Goal: Answer question/provide support

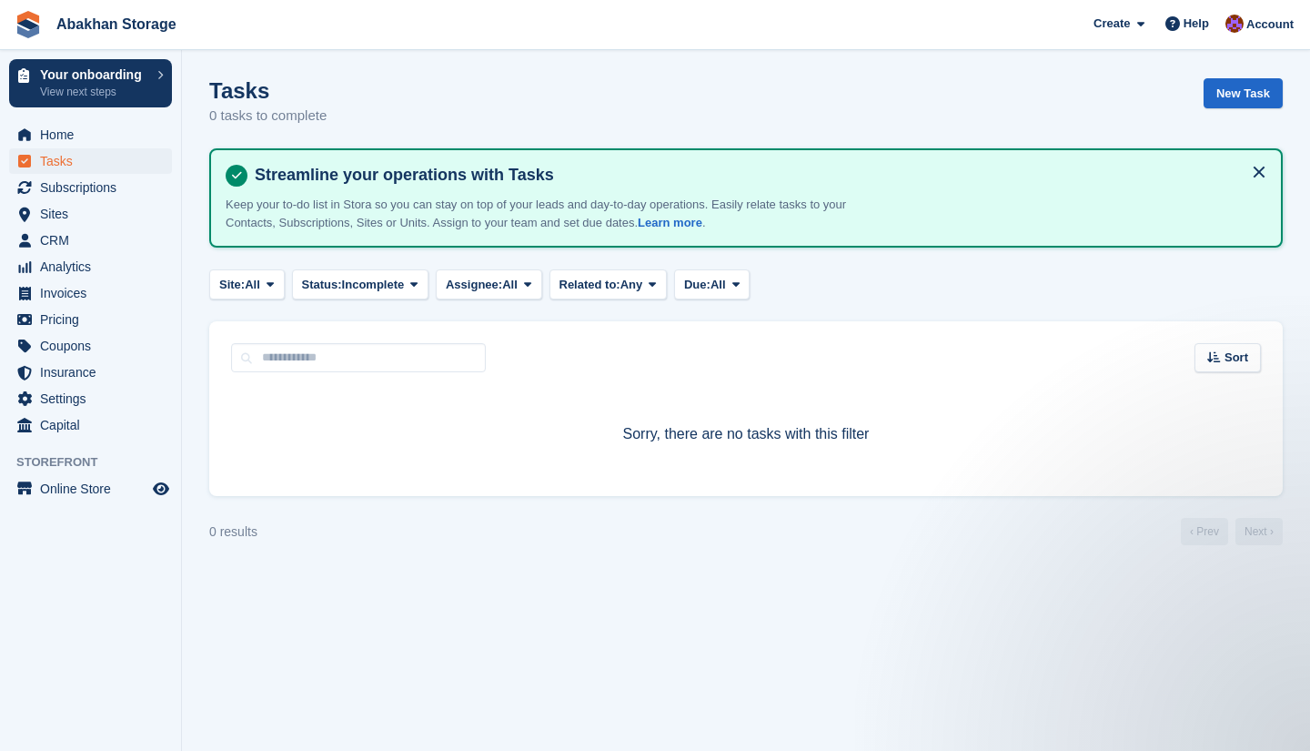
click at [88, 119] on div "Home Tasks Subscriptions Subscriptions Subscriptions Price increases NEW Price …" at bounding box center [90, 277] width 181 height 324
click at [84, 129] on span "Home" at bounding box center [94, 134] width 109 height 25
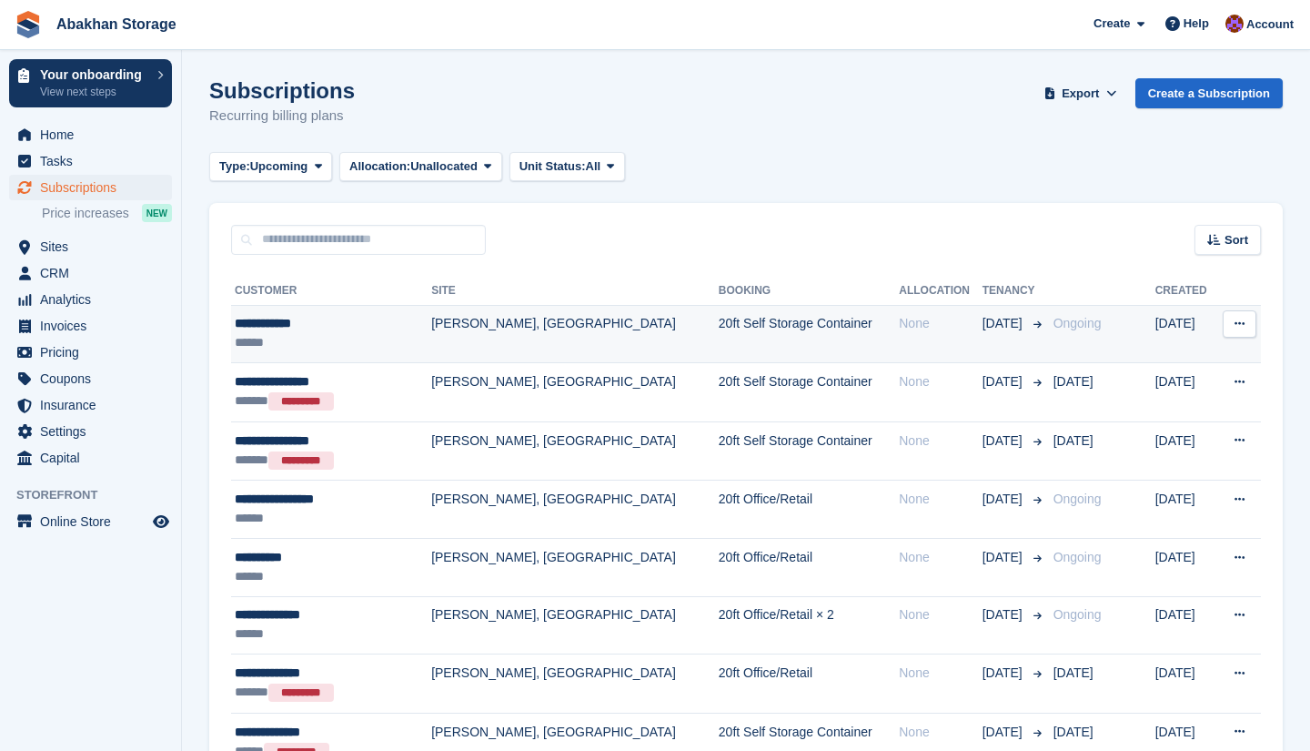
click at [1107, 327] on td "Ongoing" at bounding box center [1101, 334] width 109 height 58
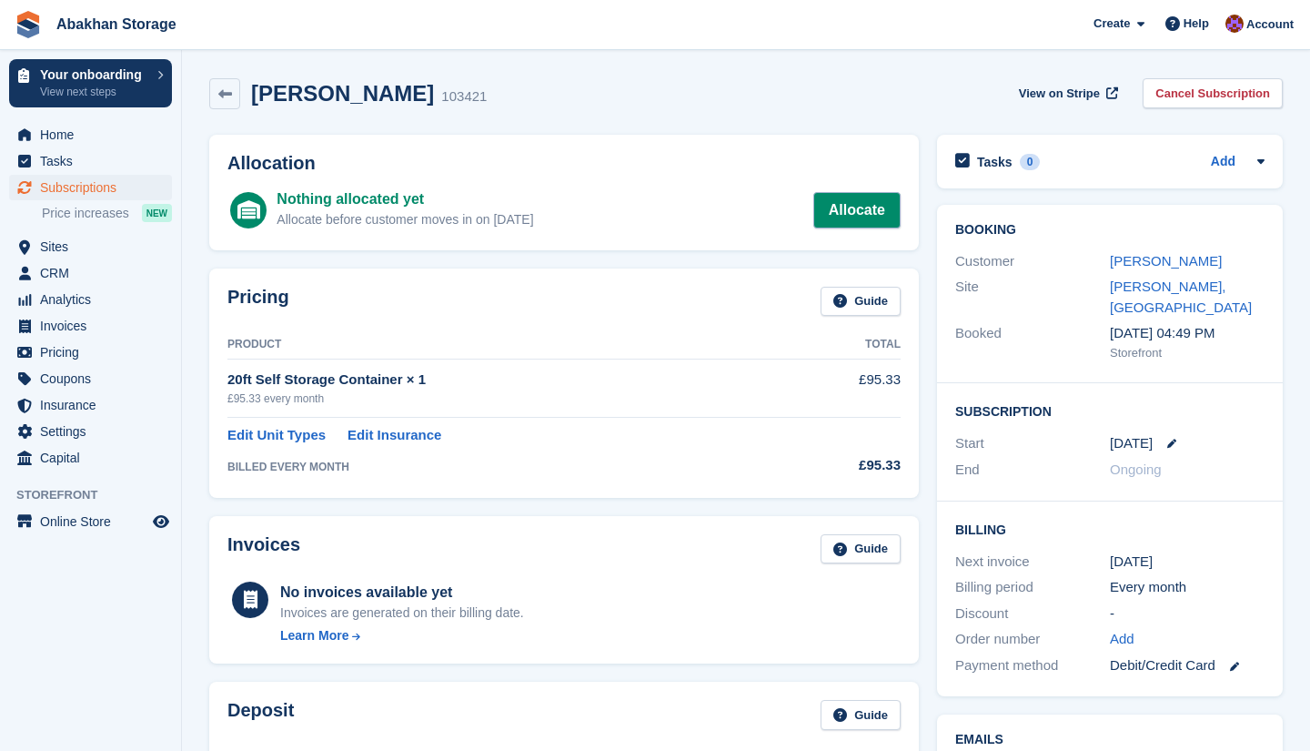
click at [869, 220] on link "Allocate" at bounding box center [857, 210] width 87 height 36
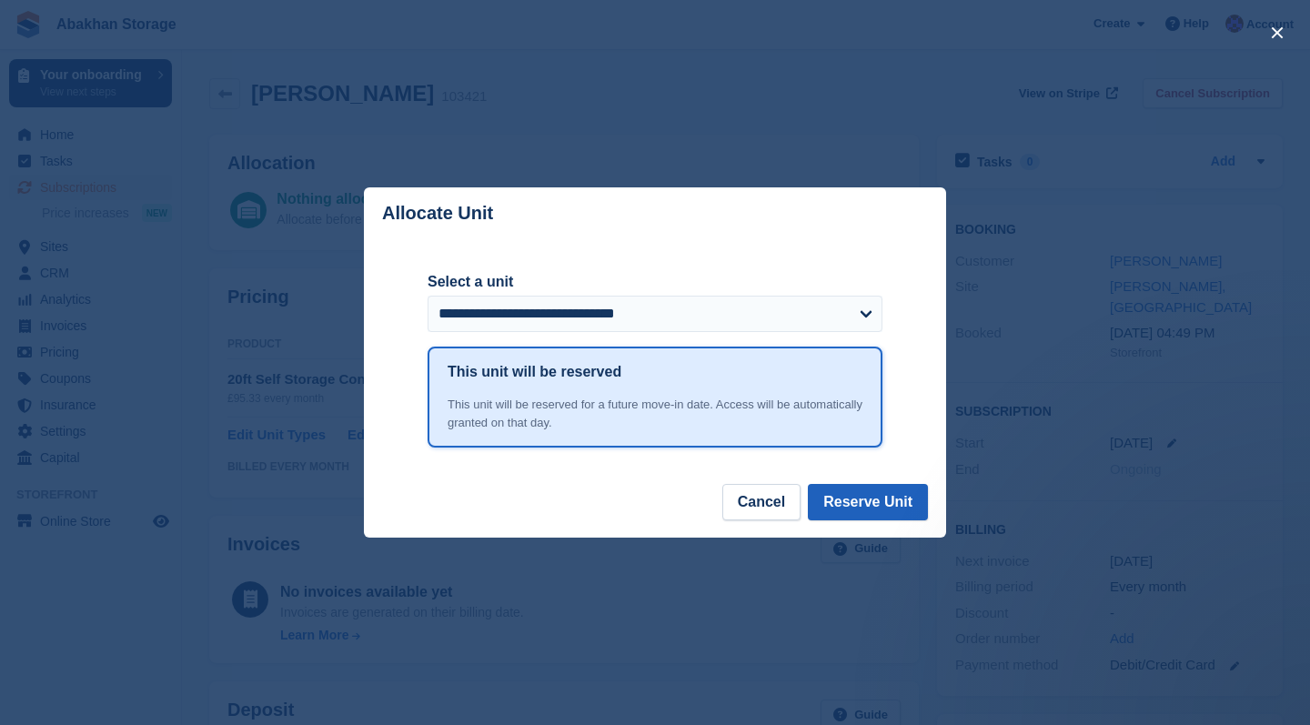
click at [886, 501] on button "Reserve Unit" at bounding box center [868, 502] width 120 height 36
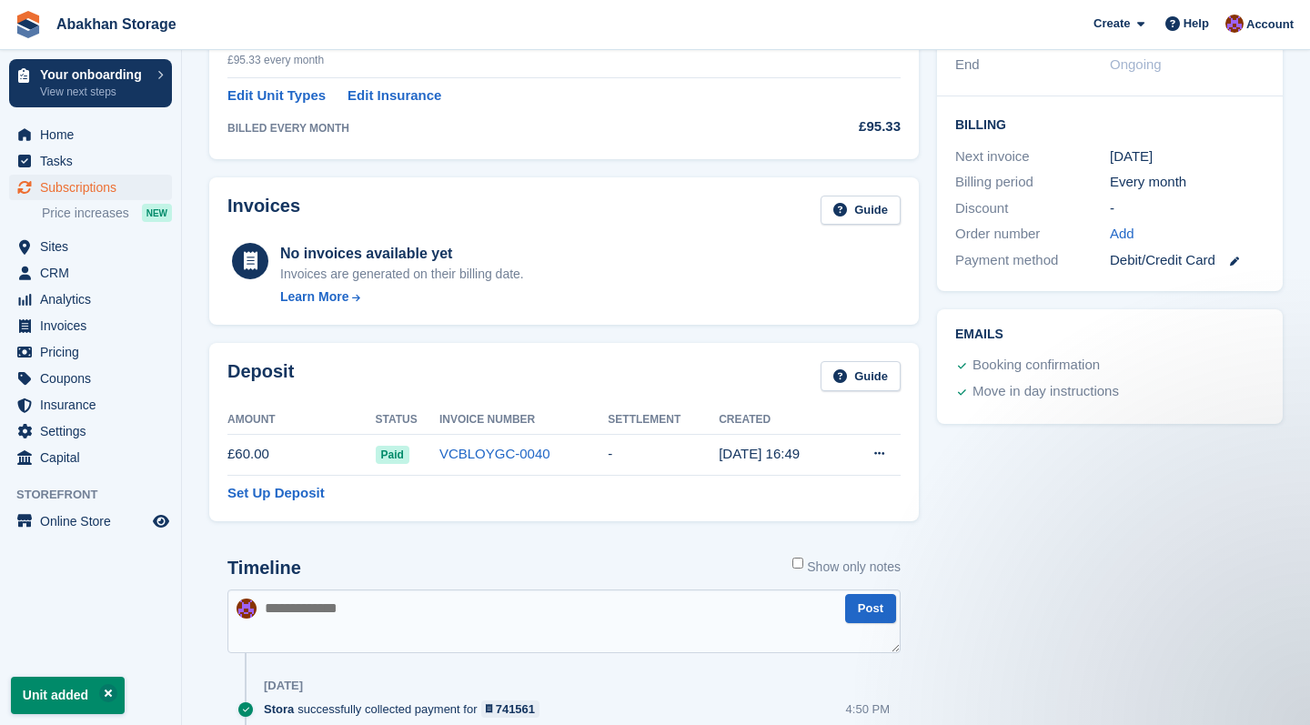
scroll to position [405, 0]
click at [1192, 19] on span "Help" at bounding box center [1196, 24] width 25 height 18
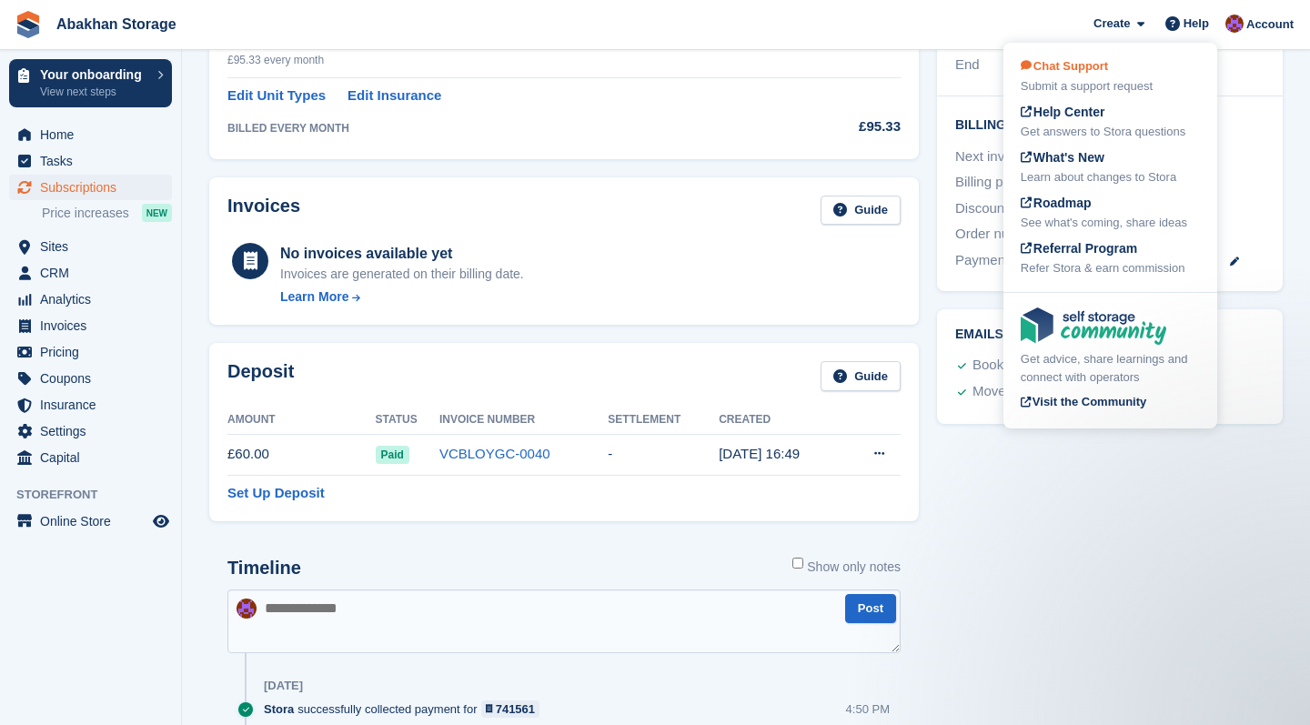
click at [1123, 68] on div "Chat Support Submit a support request" at bounding box center [1110, 76] width 179 height 38
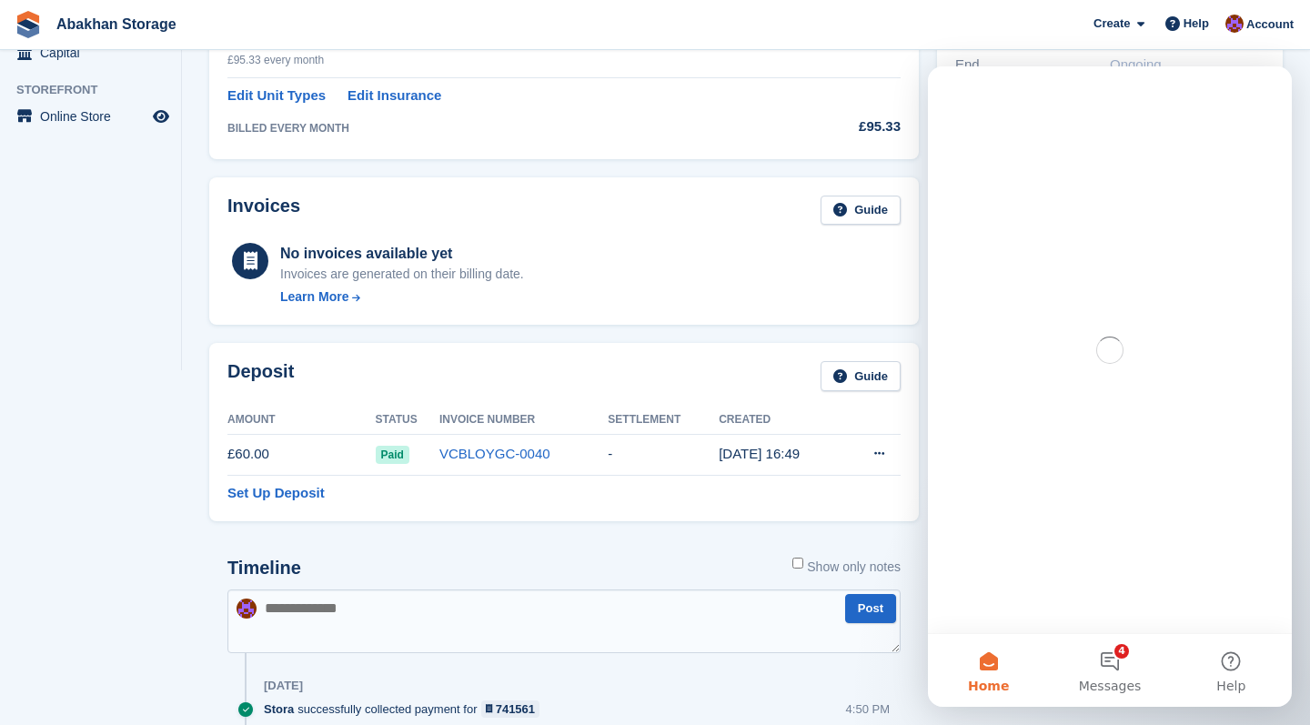
scroll to position [0, 0]
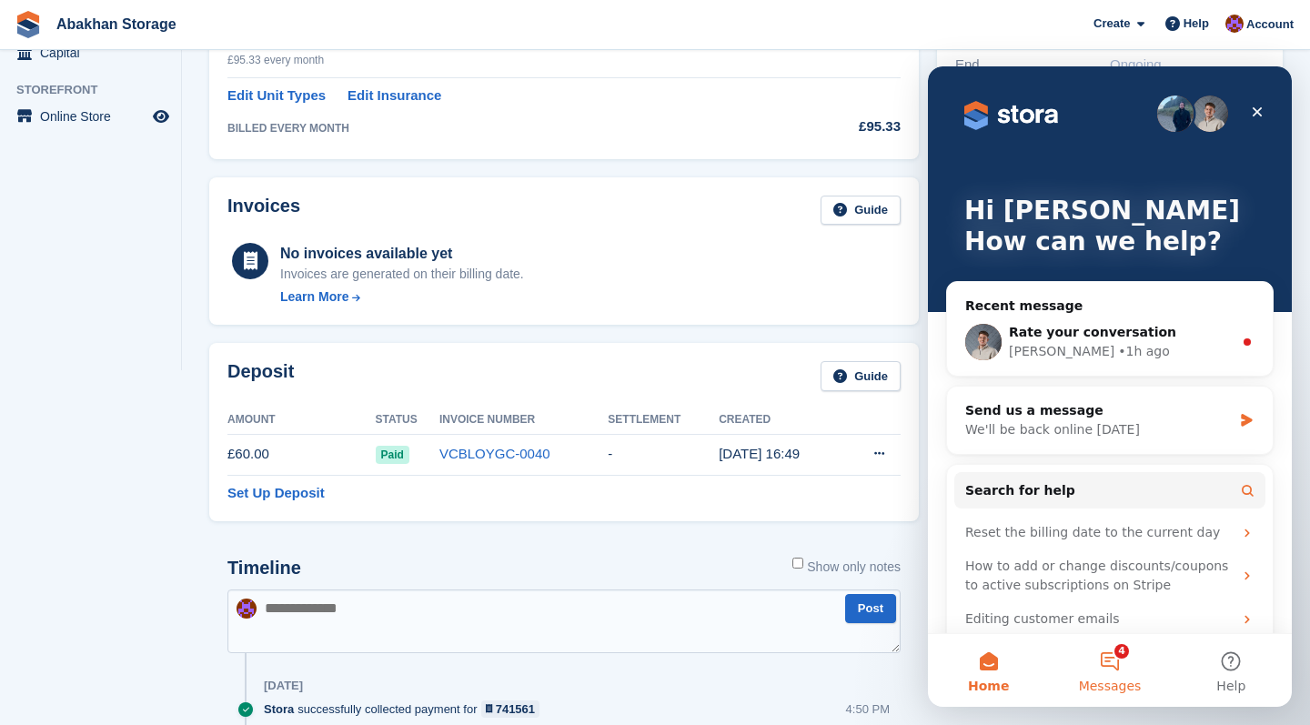
click at [1101, 668] on button "4 Messages" at bounding box center [1109, 670] width 121 height 73
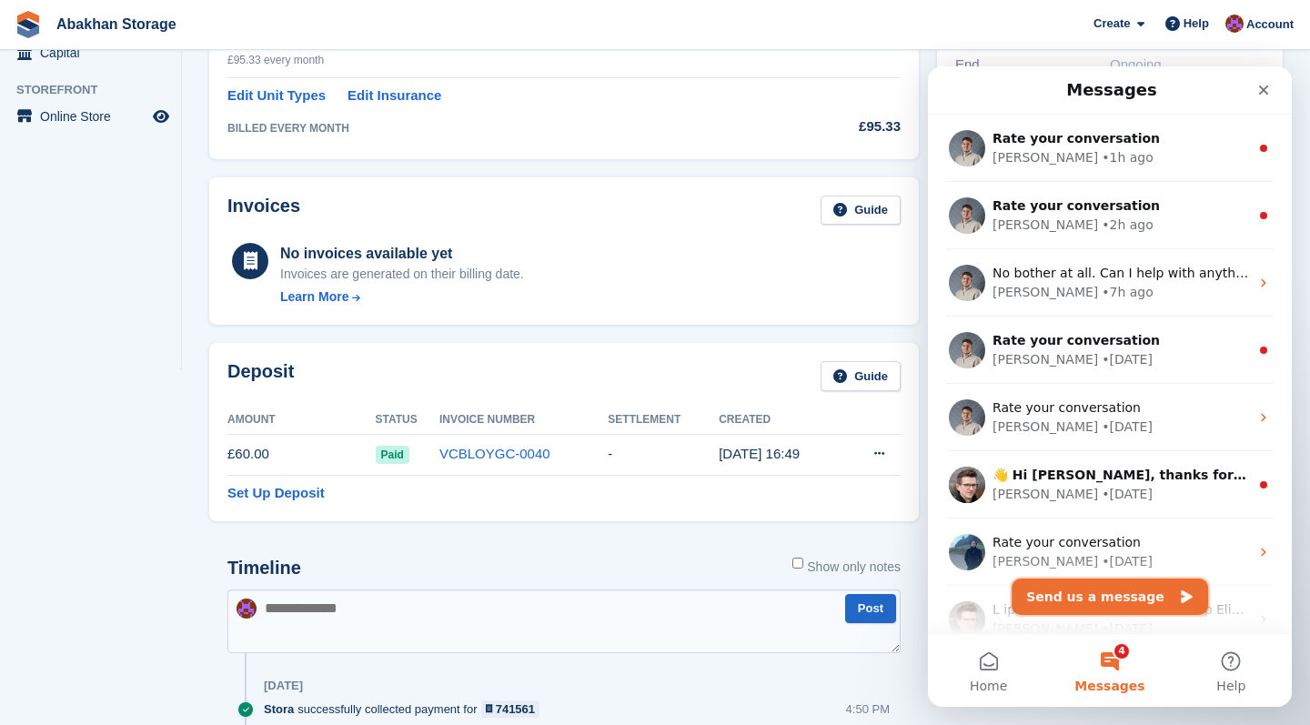
click at [1086, 602] on button "Send us a message" at bounding box center [1110, 597] width 197 height 36
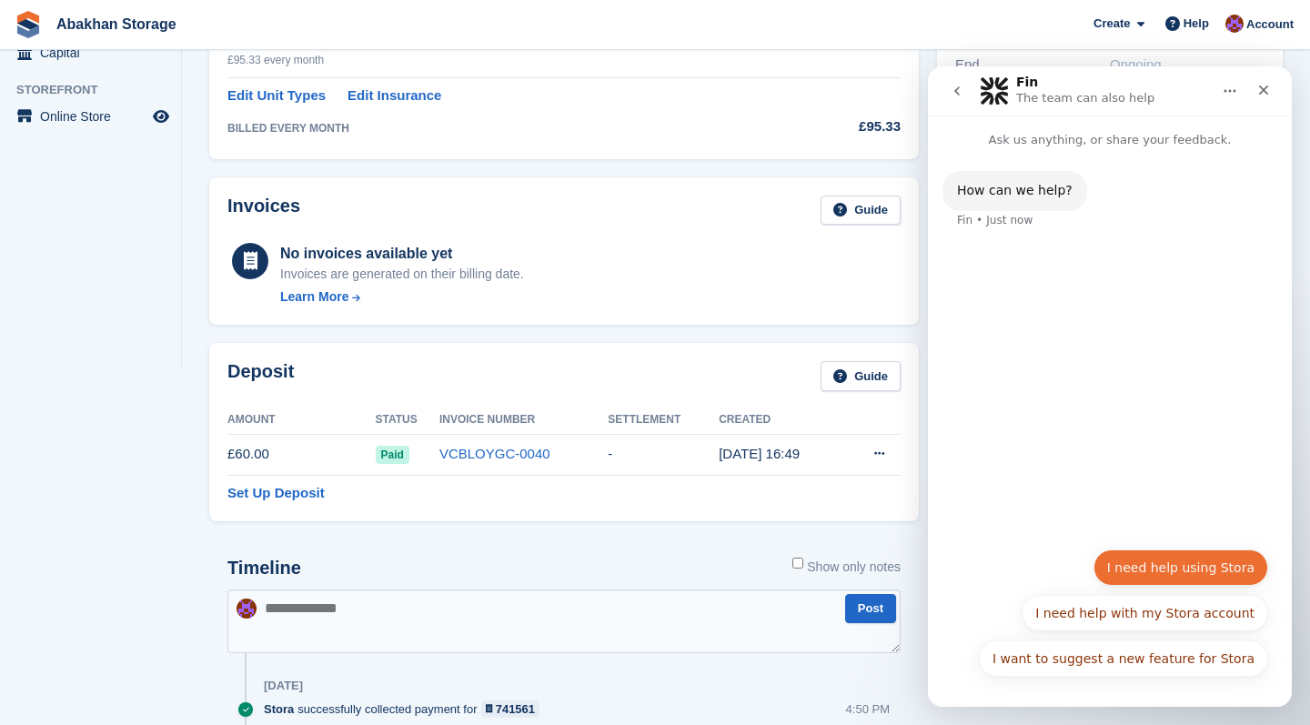
click at [1209, 579] on button "I need help using Stora" at bounding box center [1181, 568] width 175 height 36
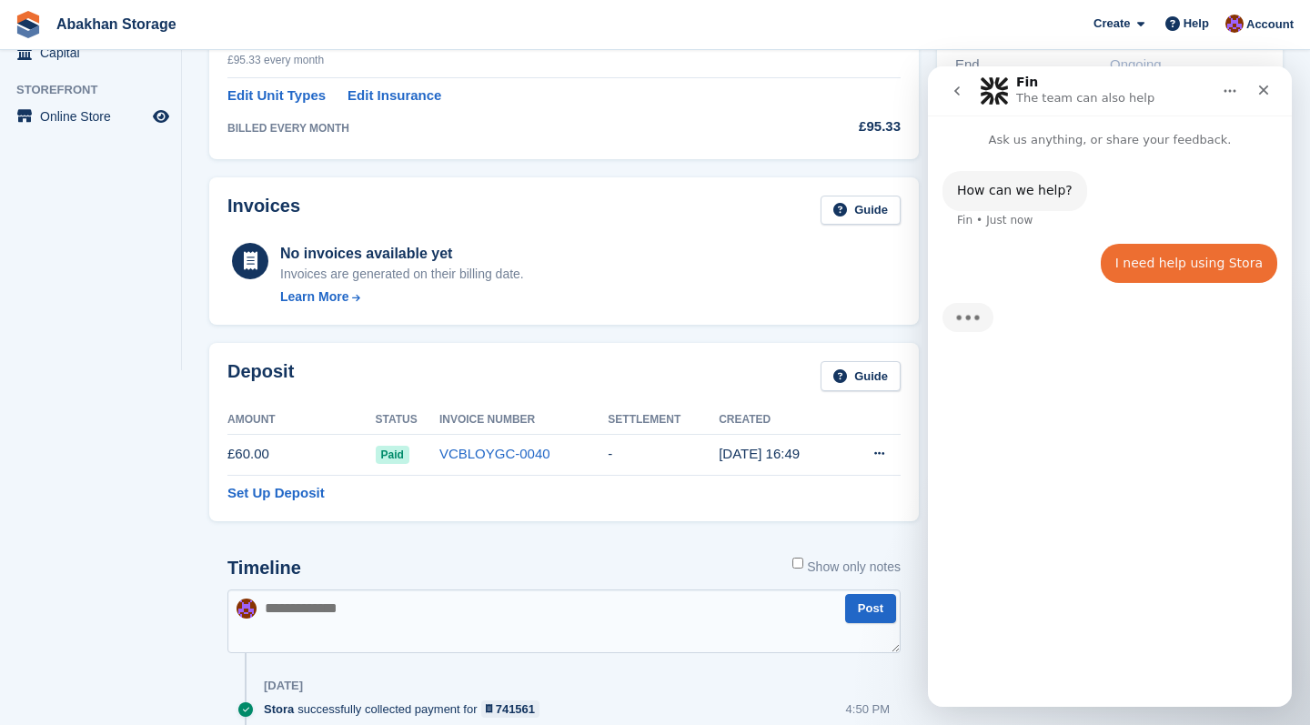
click at [189, 316] on section "Unit added Mark Jackson 103421 View on Stripe Cancel Subscription Allocation Un…" at bounding box center [746, 251] width 1128 height 1313
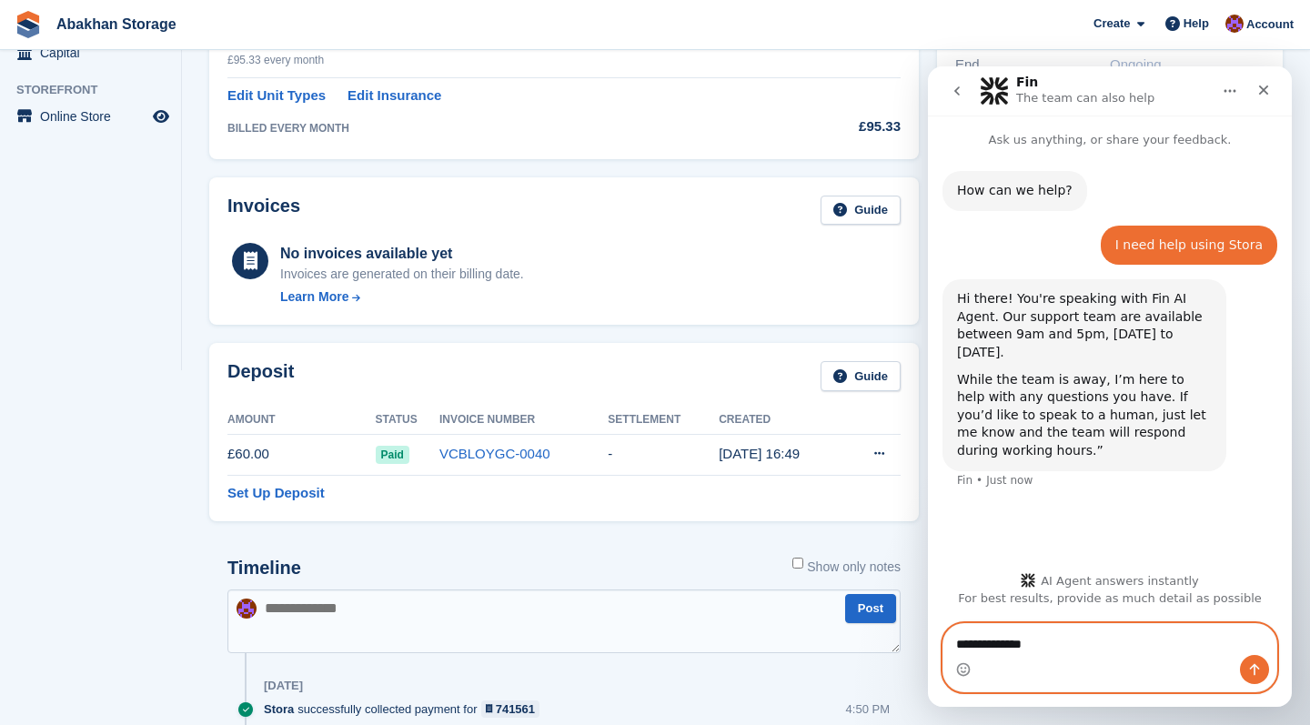
paste textarea "**********"
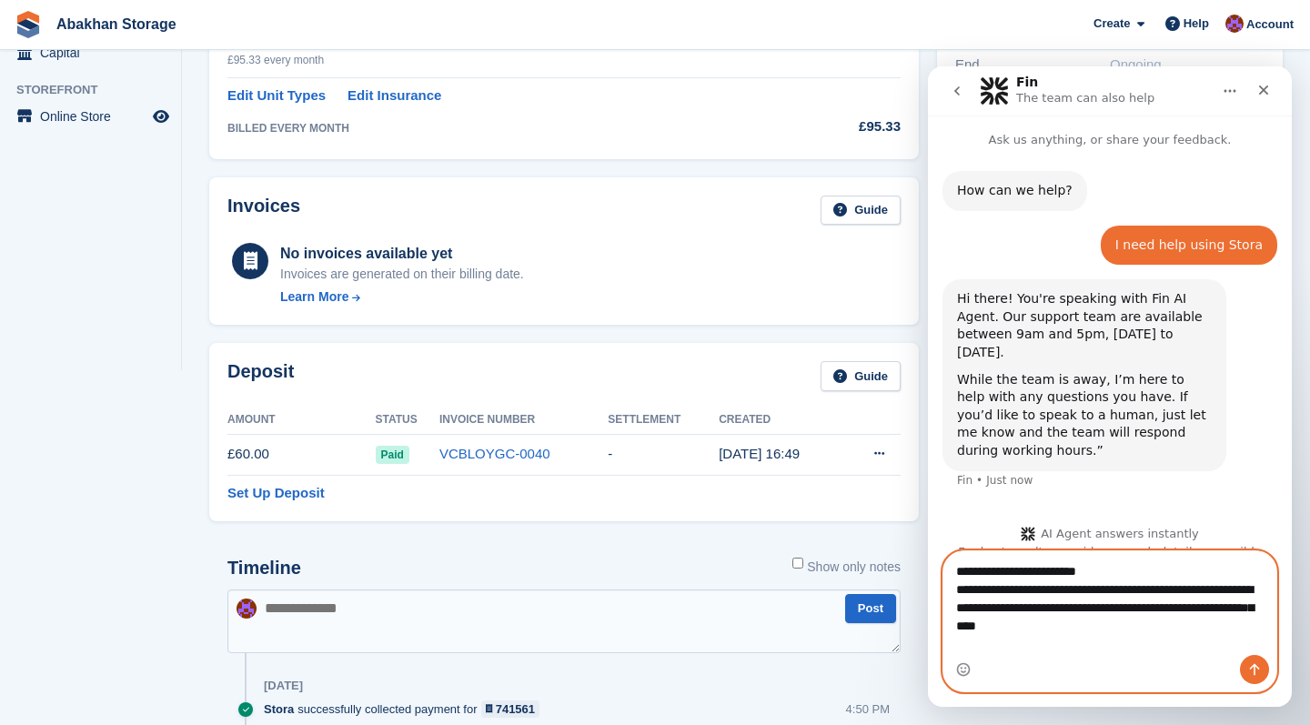
type textarea "**********"
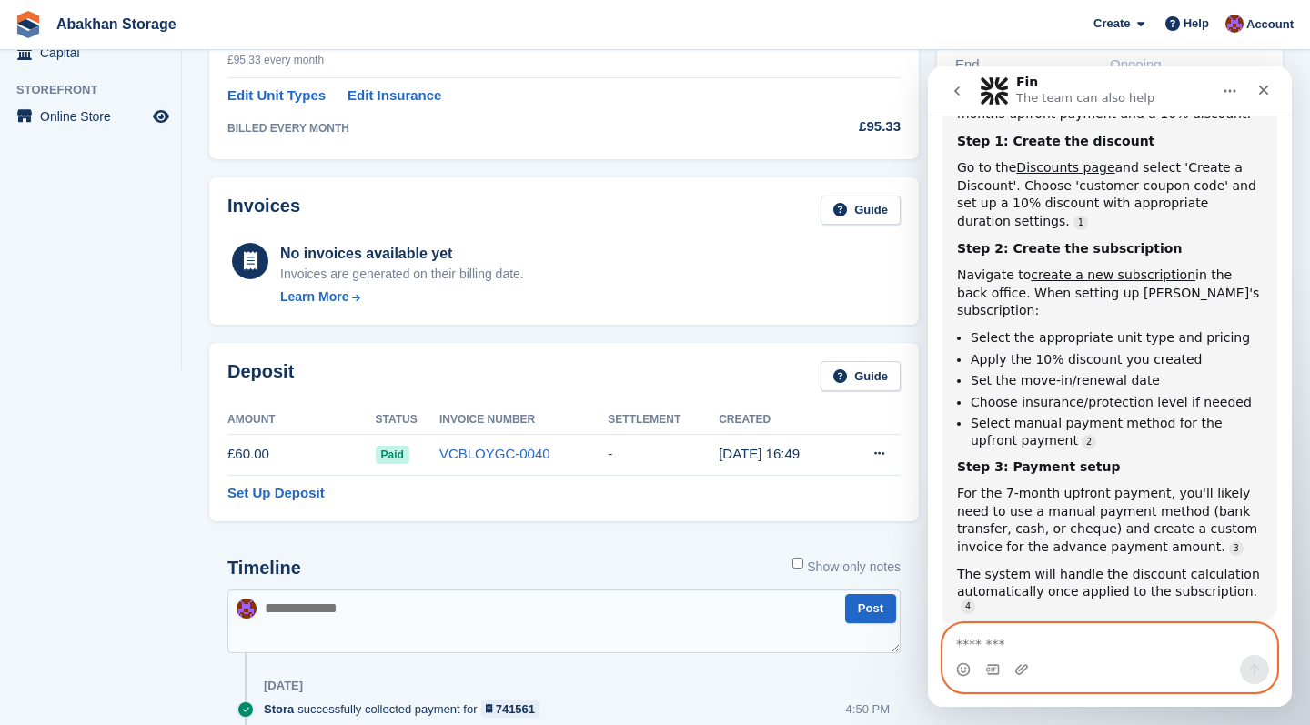
scroll to position [531, 0]
type textarea "**"
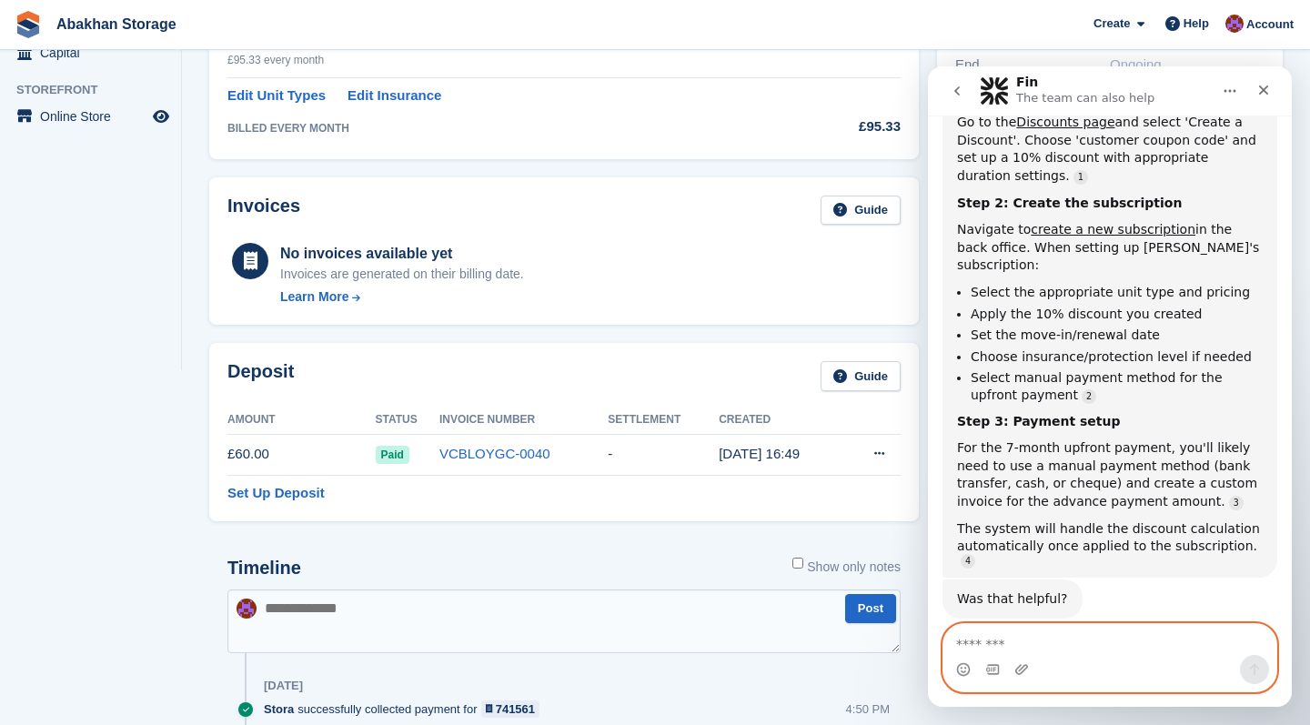
scroll to position [655, 0]
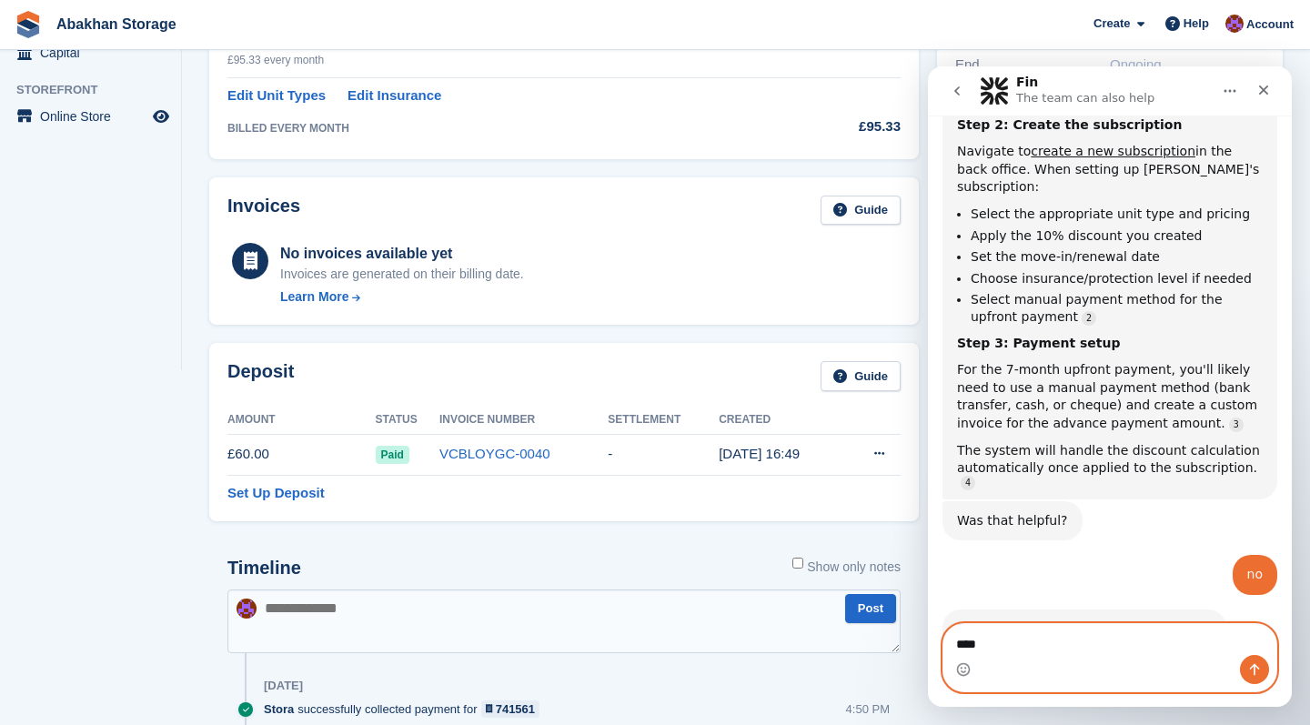
type textarea "*****"
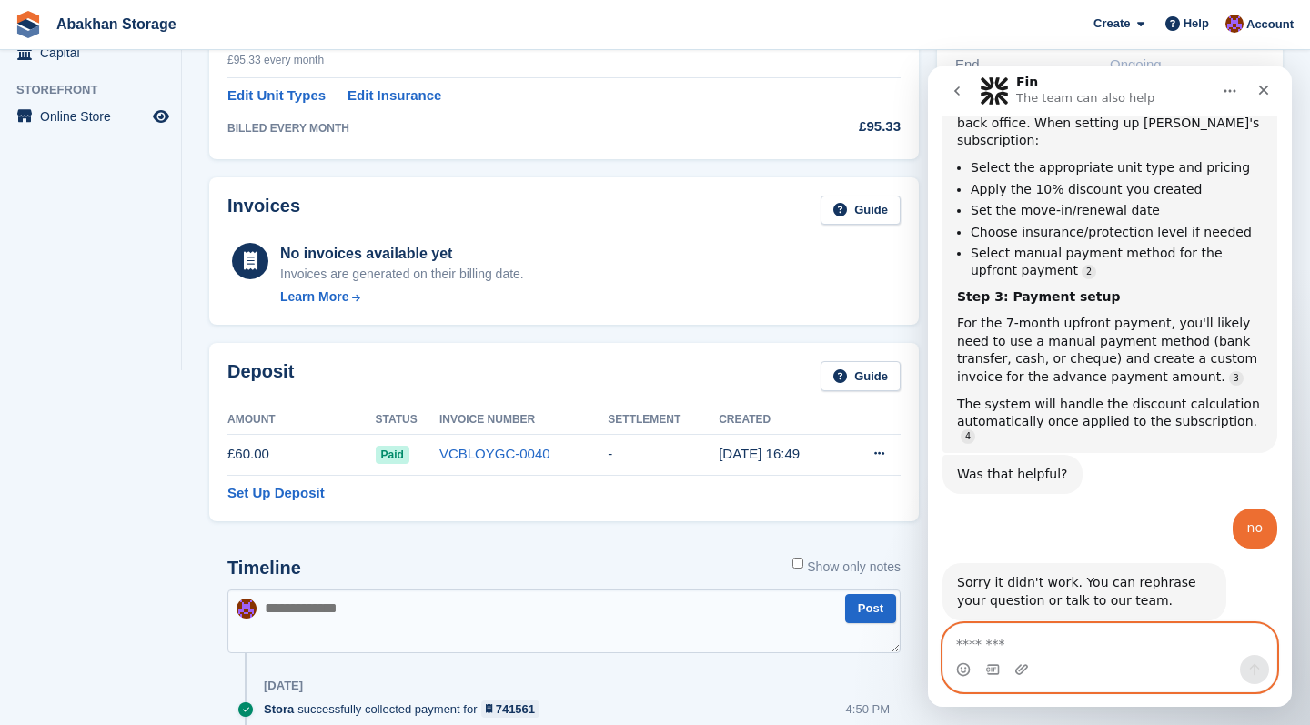
scroll to position [832, 0]
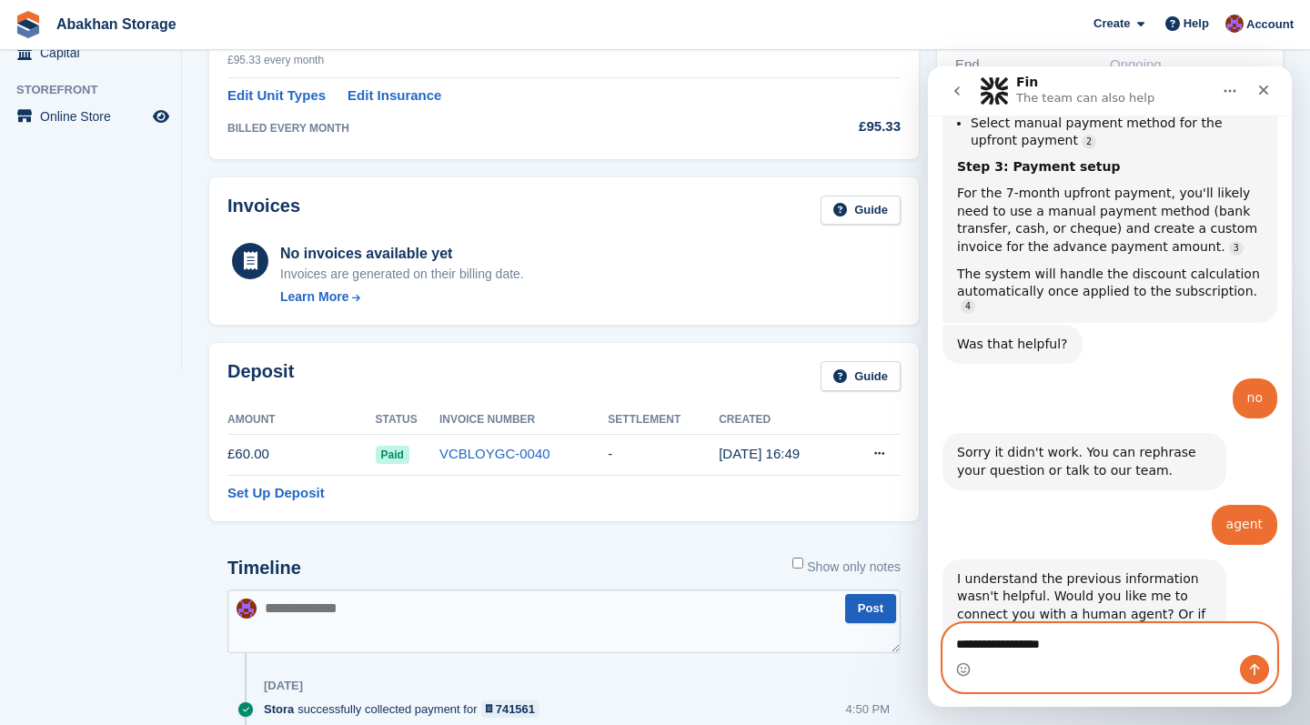
type textarea "**********"
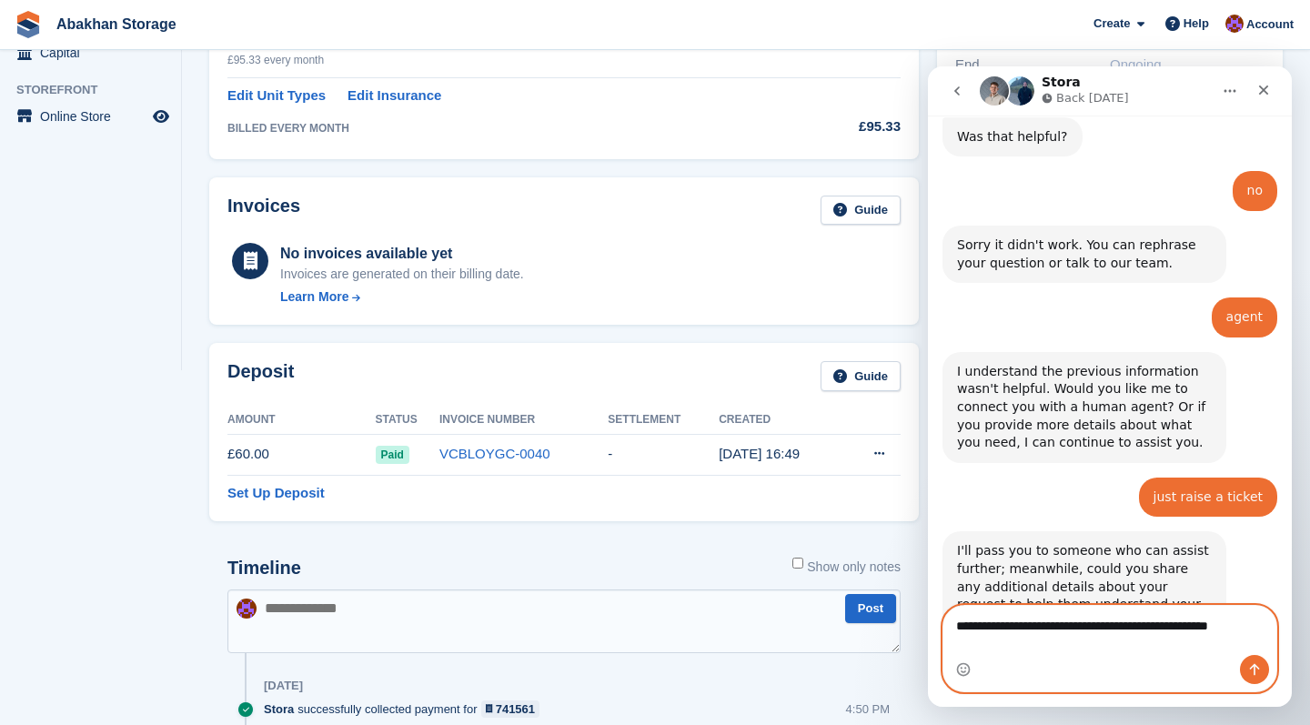
scroll to position [1060, 0]
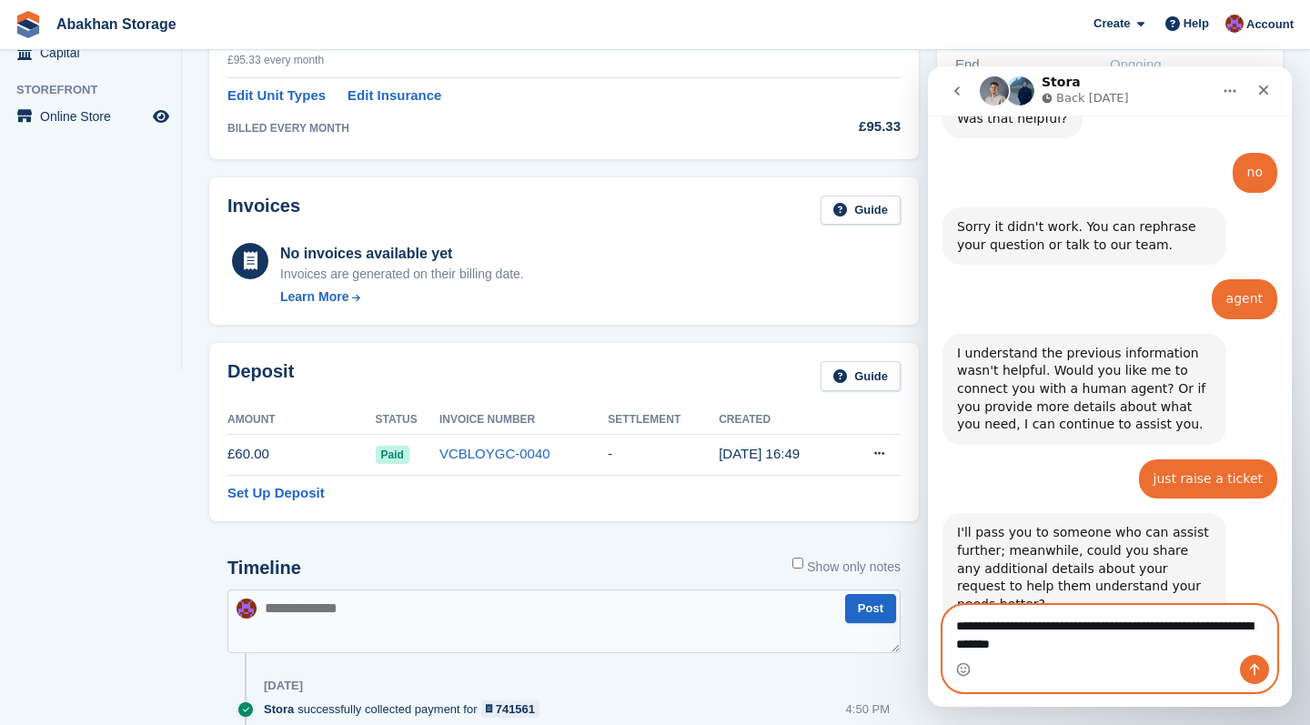
type textarea "**********"
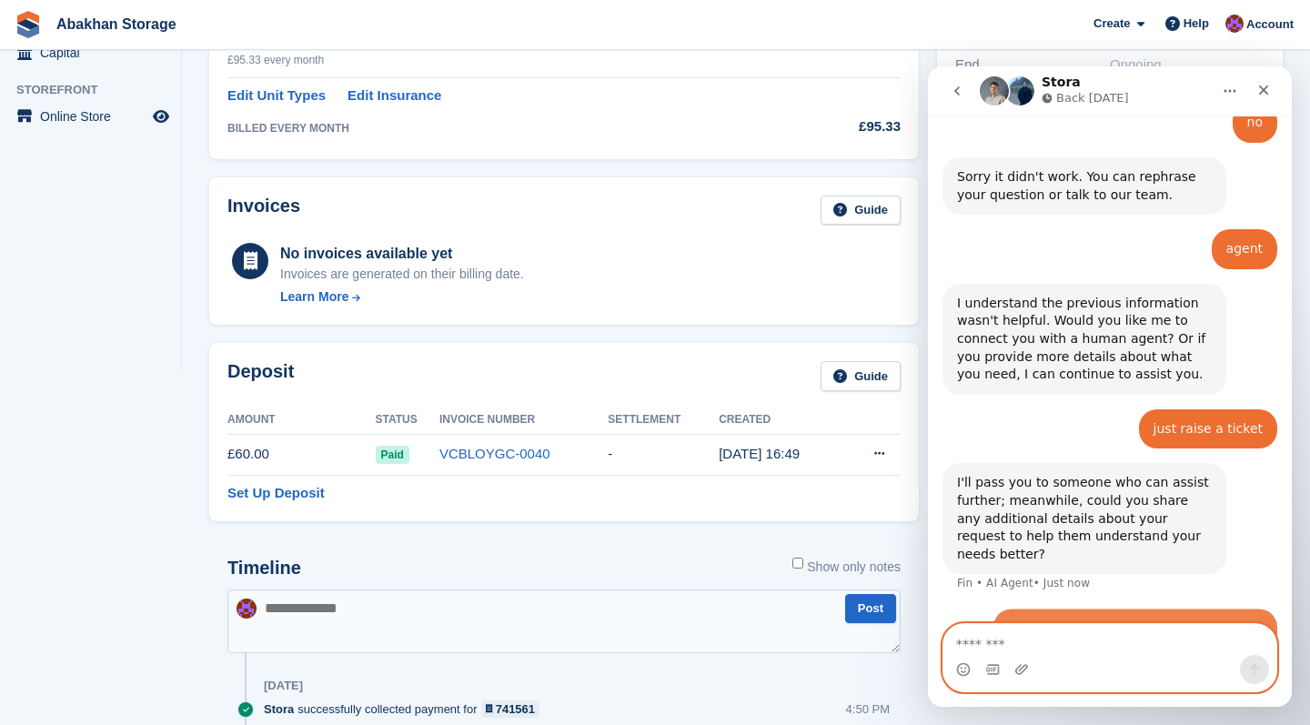
scroll to position [1113, 0]
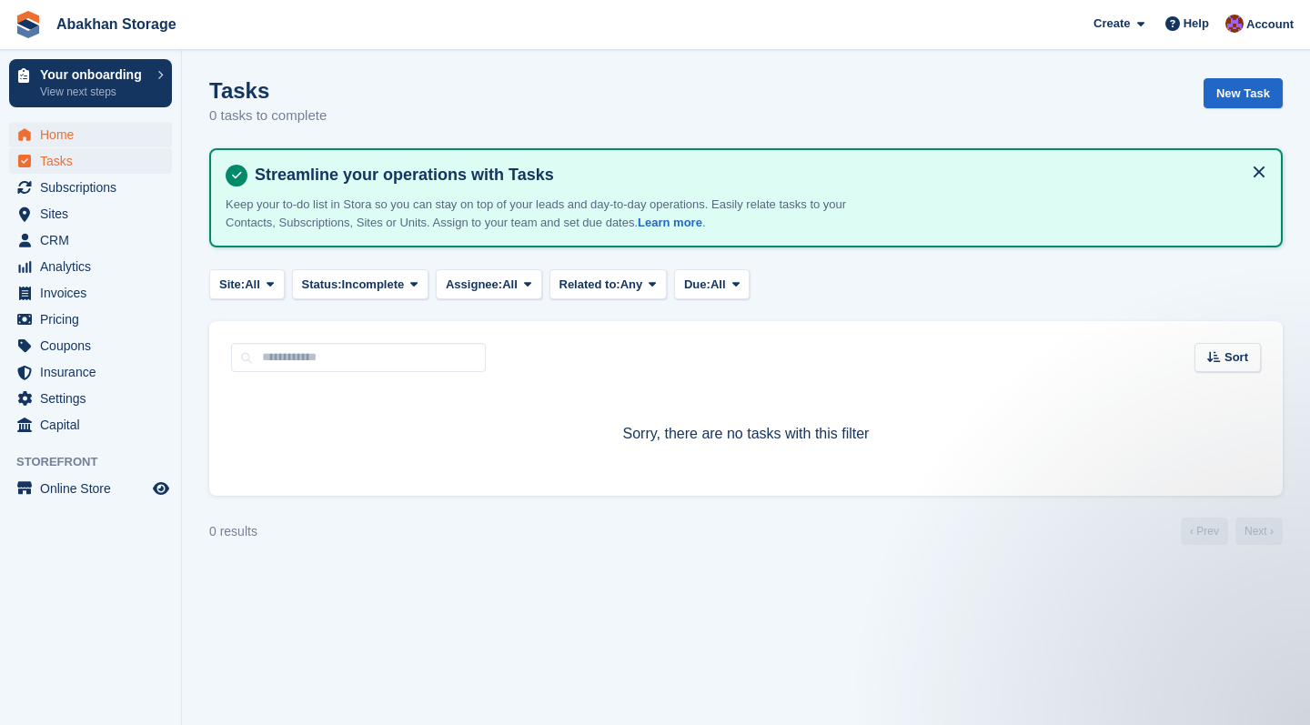
click at [44, 133] on span "Home" at bounding box center [94, 134] width 109 height 25
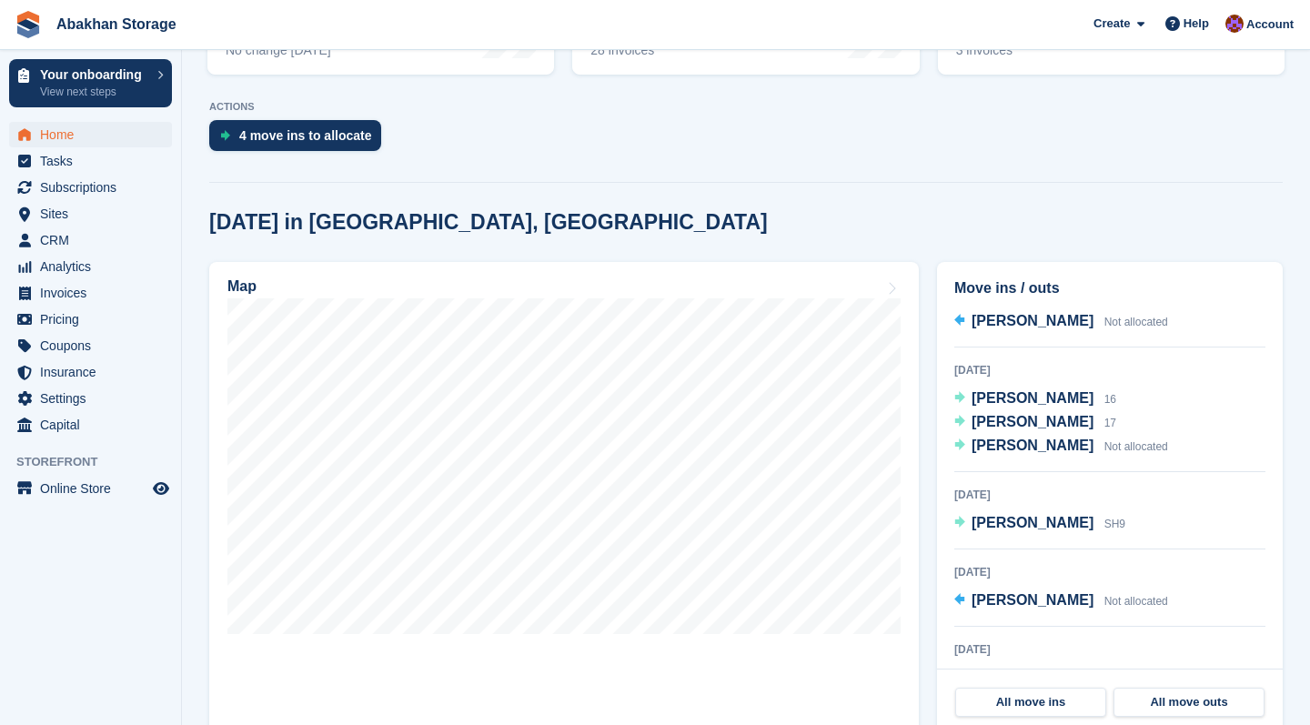
scroll to position [414, 0]
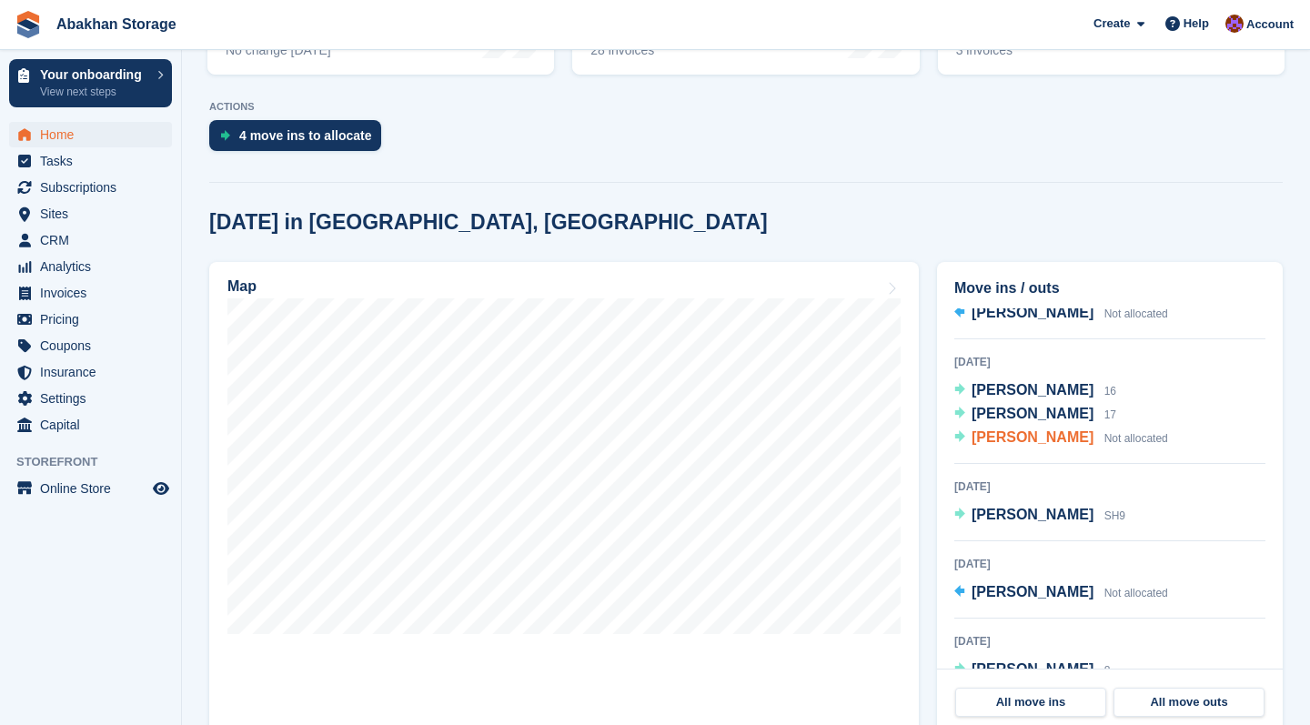
click at [1002, 440] on span "Mark Jackson" at bounding box center [1033, 437] width 122 height 15
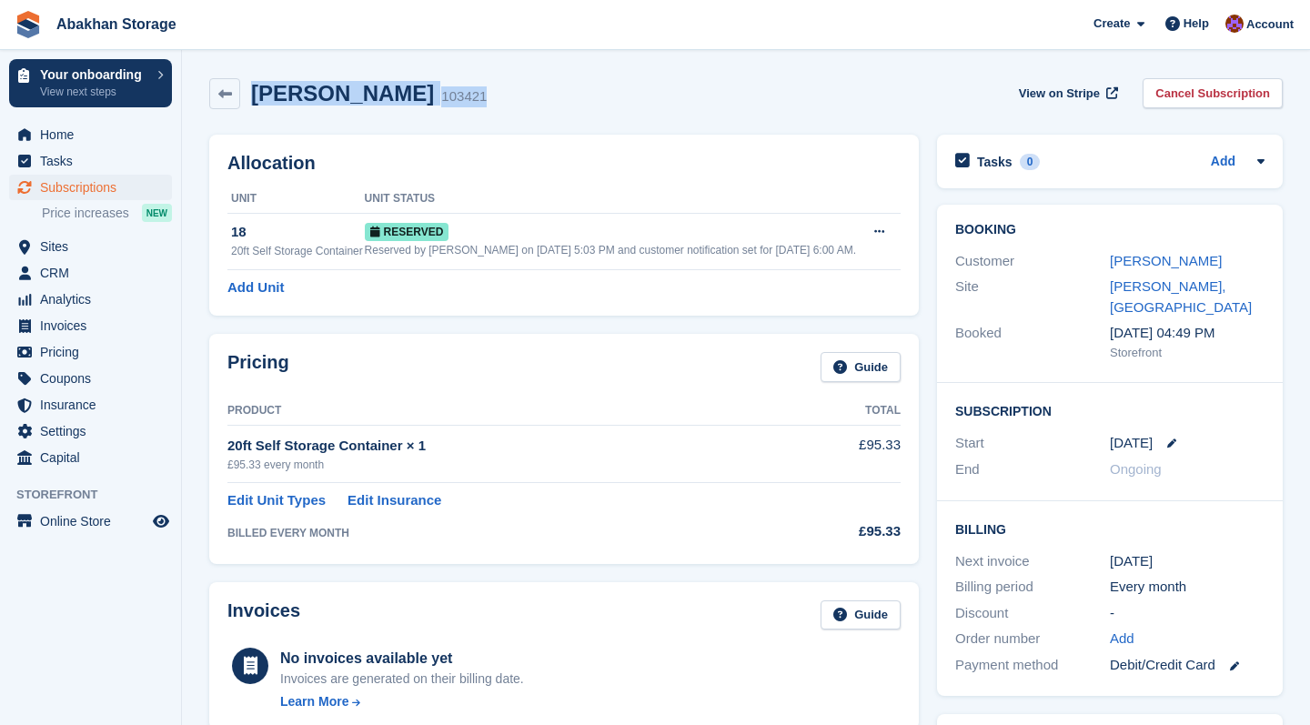
drag, startPoint x: 451, startPoint y: 98, endPoint x: 259, endPoint y: 89, distance: 192.2
click at [259, 89] on div "Mark Jackson 103421 View on Stripe Cancel Subscription" at bounding box center [746, 93] width 1074 height 31
copy div "Mark Jackson 103421"
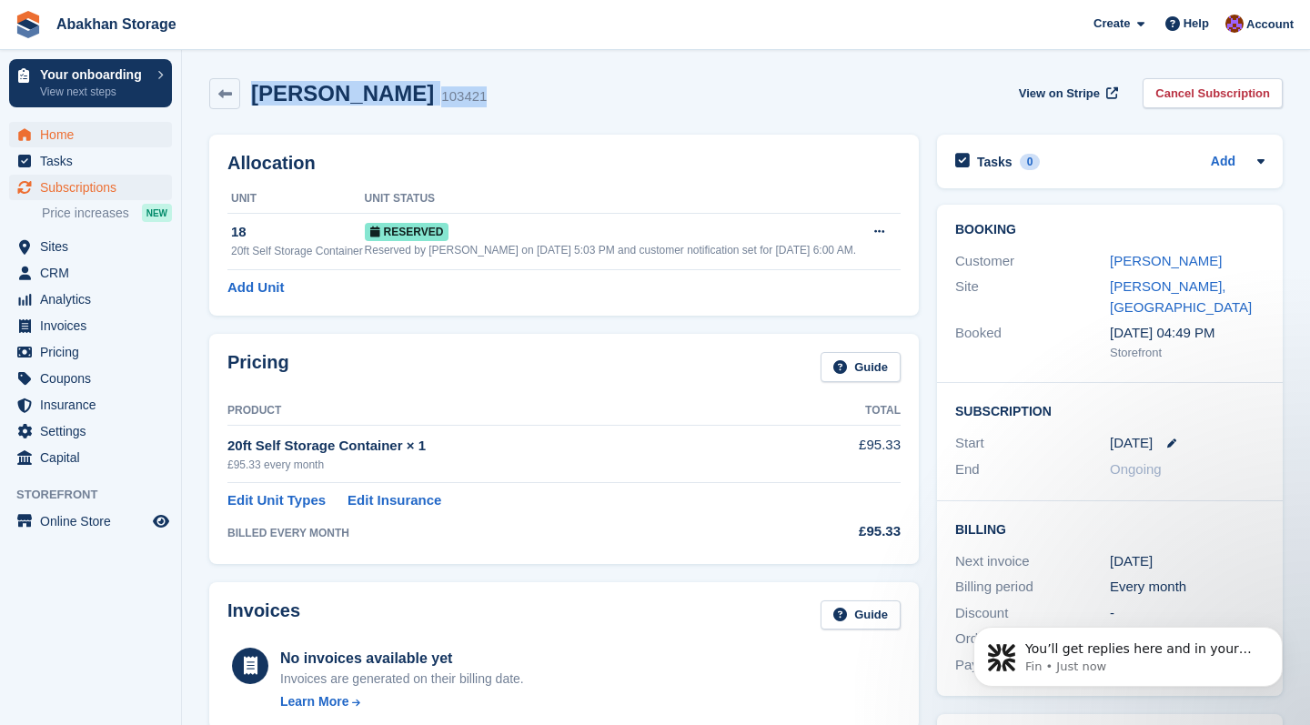
click at [119, 131] on span "Home" at bounding box center [94, 134] width 109 height 25
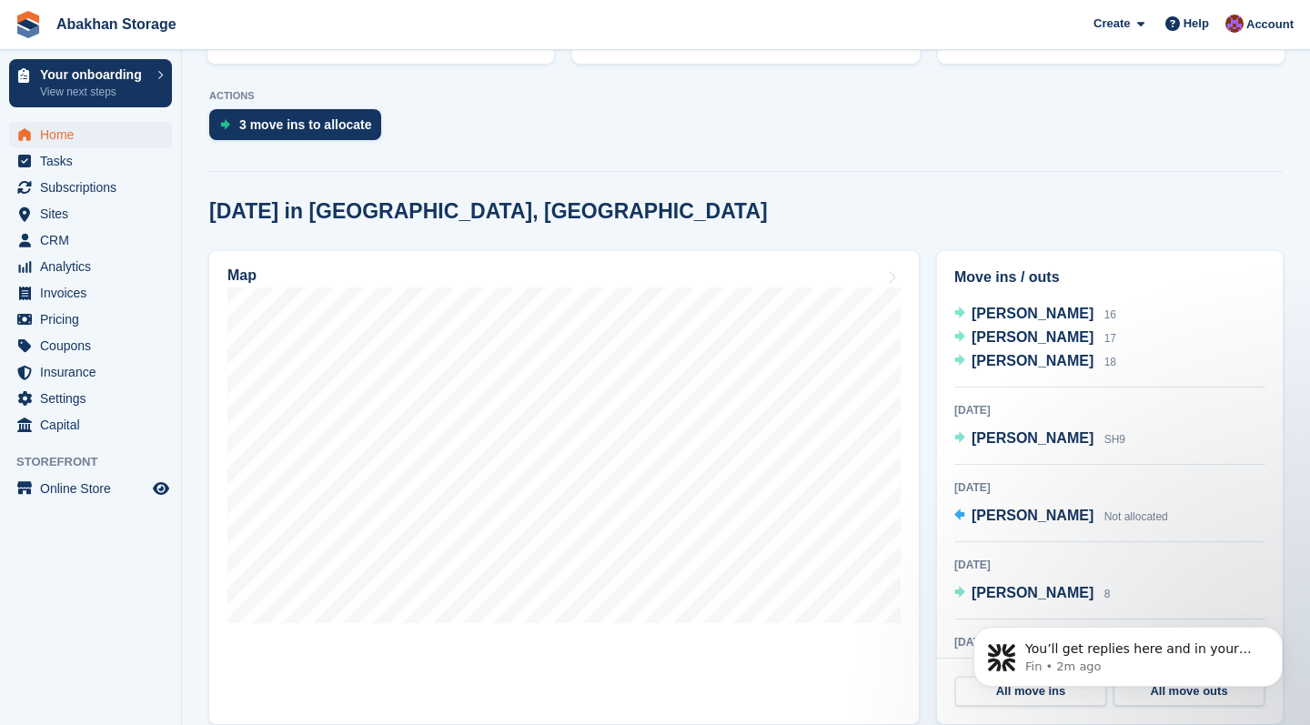
scroll to position [460, 0]
